Goal: Task Accomplishment & Management: Use online tool/utility

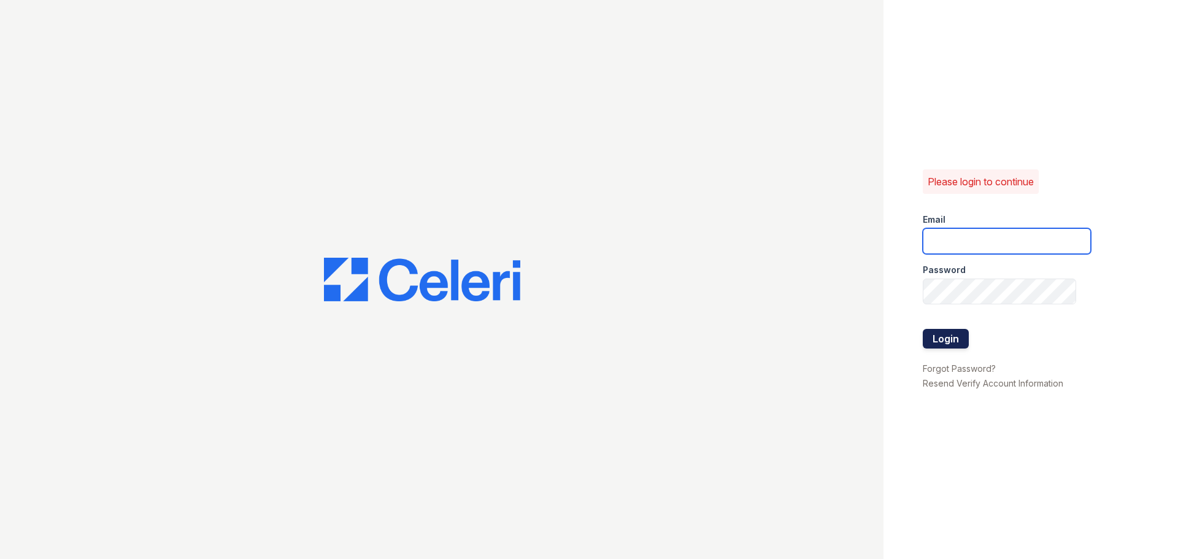
type input "renewharford@trinity-pm.com"
click at [943, 344] on button "Login" at bounding box center [946, 339] width 46 height 20
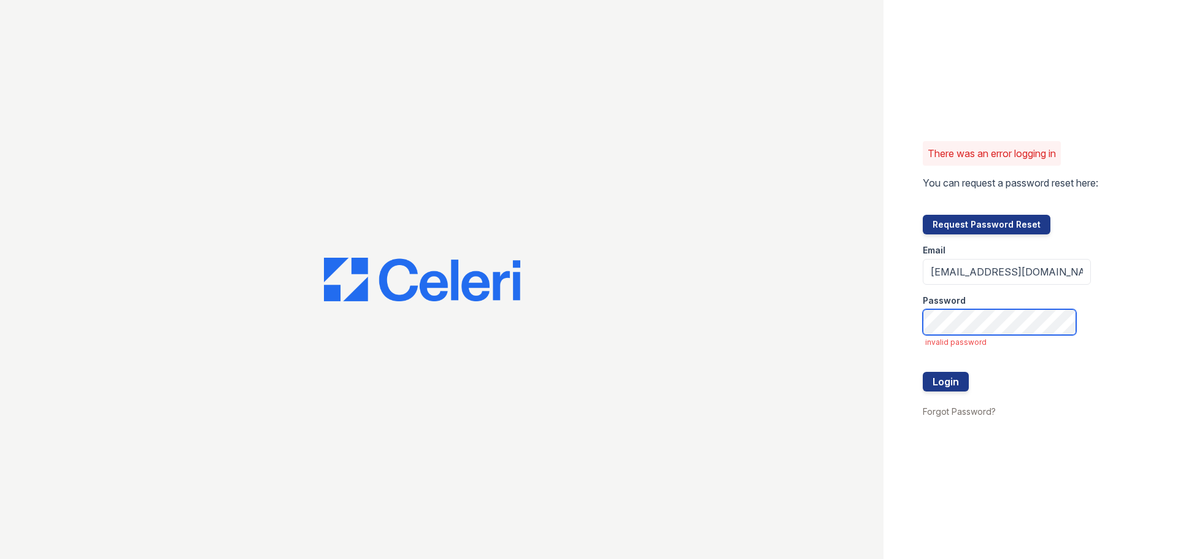
click at [923, 372] on button "Login" at bounding box center [946, 382] width 46 height 20
